Goal: Task Accomplishment & Management: Manage account settings

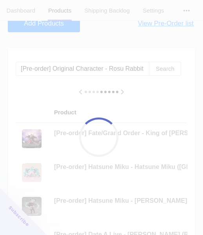
scroll to position [0, 486]
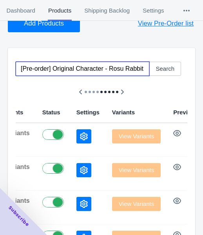
click at [72, 71] on input "[Pre-order] Original Character - Rosu Rabbit 1/7 Scale Figure DCTer" at bounding box center [83, 69] width 134 height 14
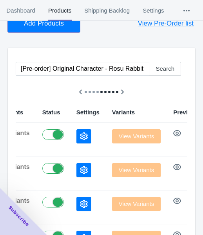
click at [53, 26] on span "Add Products" at bounding box center [44, 24] width 40 height 8
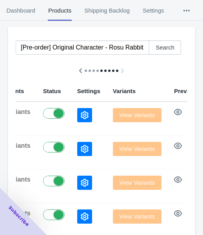
scroll to position [88, 0]
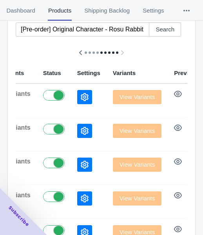
click at [77, 128] on div at bounding box center [88, 131] width 23 height 14
click at [81, 130] on icon "button" at bounding box center [85, 131] width 8 height 8
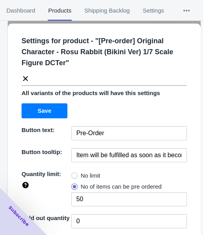
click at [91, 176] on span "No limit" at bounding box center [91, 176] width 20 height 8
click at [74, 174] on input "No limit" at bounding box center [73, 174] width 0 height 0
radio input "true"
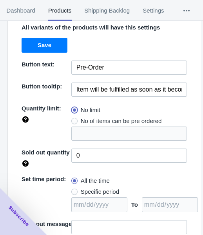
scroll to position [114, 0]
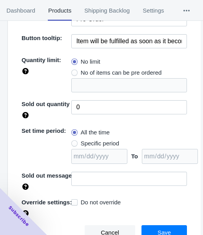
click at [101, 141] on span "Specific period" at bounding box center [100, 143] width 38 height 8
click at [74, 141] on input "Specific period" at bounding box center [73, 141] width 0 height 0
radio input "true"
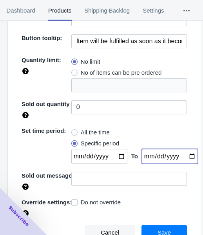
click at [183, 155] on input "date" at bounding box center [170, 156] width 56 height 15
type input "[DATE]"
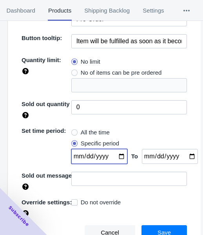
click at [116, 156] on input "date" at bounding box center [99, 156] width 56 height 15
type input "[DATE]"
click at [169, 227] on button "Save" at bounding box center [165, 232] width 46 height 15
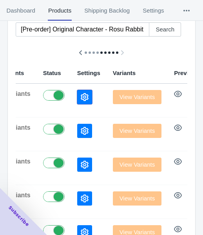
click at [81, 94] on icon "button" at bounding box center [85, 97] width 8 height 8
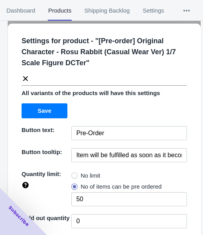
click at [73, 172] on span at bounding box center [74, 175] width 6 height 6
click at [73, 174] on input "No limit" at bounding box center [73, 174] width 0 height 0
radio input "true"
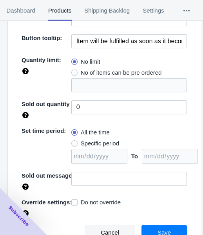
click at [94, 142] on span "Specific period" at bounding box center [100, 143] width 38 height 8
click at [74, 142] on input "Specific period" at bounding box center [73, 141] width 0 height 0
radio input "true"
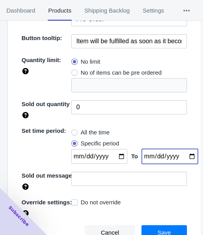
click at [184, 156] on input "date" at bounding box center [170, 156] width 56 height 15
type input "[DATE]"
click at [114, 154] on input "date" at bounding box center [99, 156] width 56 height 15
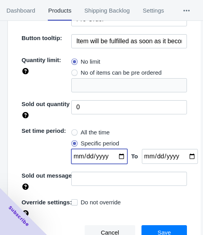
type input "[DATE]"
click at [168, 225] on button "Save" at bounding box center [165, 232] width 46 height 15
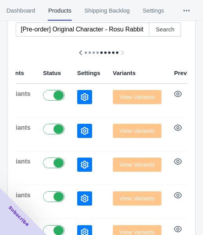
scroll to position [48, 0]
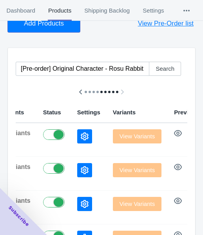
click at [46, 27] on span "Add Products" at bounding box center [44, 24] width 40 height 8
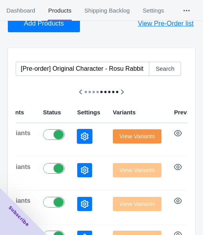
click at [77, 134] on button "button" at bounding box center [84, 136] width 15 height 14
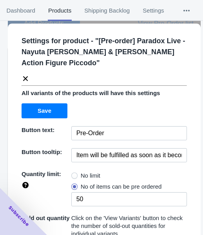
click at [82, 175] on span "No limit" at bounding box center [91, 176] width 20 height 8
click at [74, 174] on input "No limit" at bounding box center [73, 174] width 0 height 0
radio input "true"
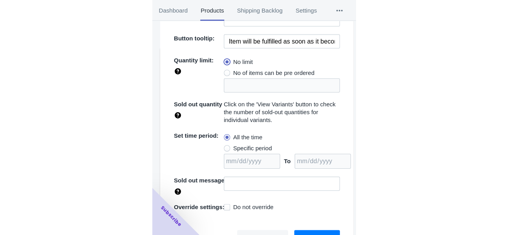
scroll to position [119, 0]
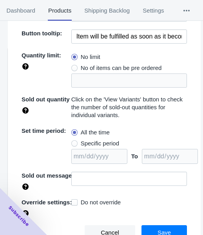
click at [102, 140] on span "Specific period" at bounding box center [100, 143] width 38 height 8
click at [74, 141] on input "Specific period" at bounding box center [73, 141] width 0 height 0
radio input "true"
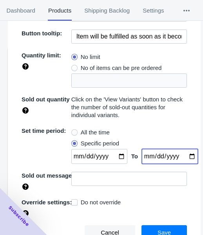
click at [187, 156] on input "date" at bounding box center [170, 156] width 56 height 15
type input "[DATE]"
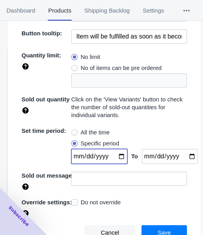
click at [118, 155] on input "date" at bounding box center [99, 156] width 56 height 15
type input "[DATE]"
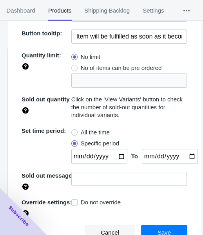
click at [148, 227] on button "Save" at bounding box center [165, 232] width 46 height 15
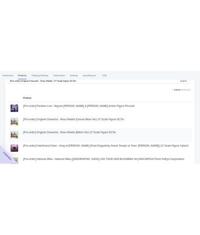
scroll to position [167, 0]
